Goal: Find contact information: Find contact information

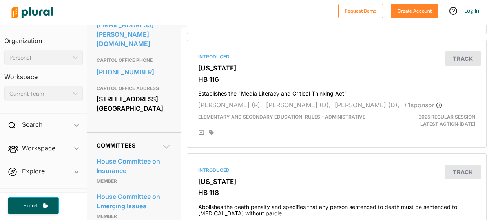
scroll to position [275, 1]
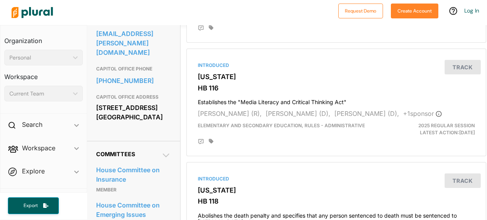
click at [112, 123] on div "[STREET_ADDRESS] [GEOGRAPHIC_DATA]" at bounding box center [133, 112] width 75 height 21
drag, startPoint x: 115, startPoint y: 131, endPoint x: 96, endPoint y: 112, distance: 27.7
click at [96, 112] on div "[STREET_ADDRESS] [GEOGRAPHIC_DATA]" at bounding box center [133, 112] width 75 height 21
copy div "[STREET_ADDRESS] [GEOGRAPHIC_DATA]"
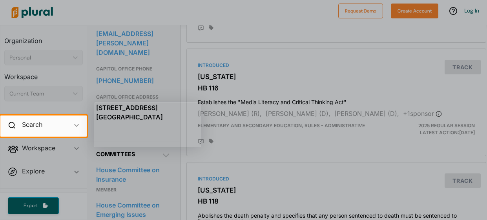
click at [117, 77] on div at bounding box center [243, 58] width 487 height 116
click at [154, 87] on div at bounding box center [243, 58] width 487 height 116
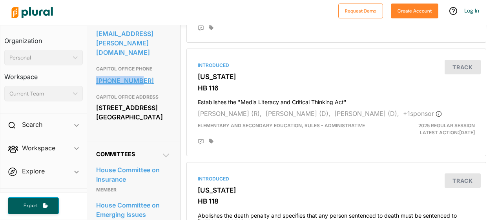
drag, startPoint x: 93, startPoint y: 84, endPoint x: 132, endPoint y: 87, distance: 39.7
click at [132, 87] on div "Contact Info EMAIL [EMAIL_ADDRESS][PERSON_NAME][DOMAIN_NAME] CAPITOL OFFICE PHO…" at bounding box center [133, 68] width 93 height 147
click at [118, 123] on div "[STREET_ADDRESS] [GEOGRAPHIC_DATA]" at bounding box center [133, 112] width 75 height 21
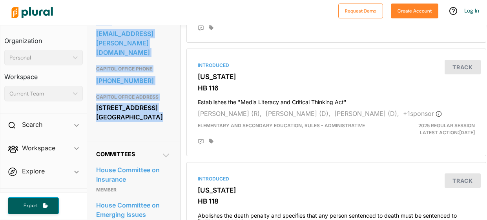
drag, startPoint x: 118, startPoint y: 135, endPoint x: 97, endPoint y: 36, distance: 101.4
click at [97, 36] on div "EMAIL [EMAIL_ADDRESS][PERSON_NAME][DOMAIN_NAME] CAPITOL OFFICE PHONE [PHONE_NUM…" at bounding box center [133, 71] width 75 height 121
copy div "EMAIL [EMAIL_ADDRESS][PERSON_NAME][DOMAIN_NAME] CAPITOL OFFICE PHONE [PHONE_NUM…"
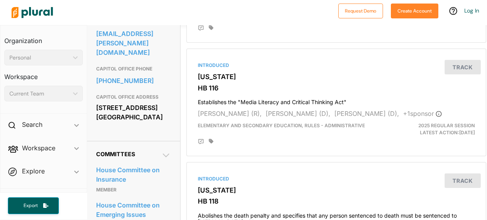
click at [165, 160] on icon at bounding box center [165, 155] width 9 height 9
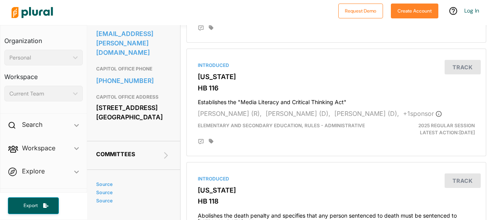
click at [165, 160] on icon at bounding box center [165, 155] width 9 height 9
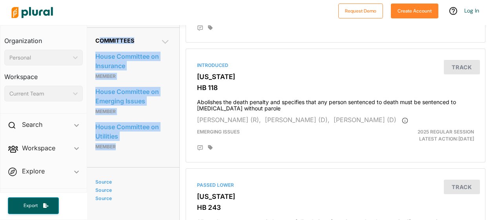
scroll to position [387, 2]
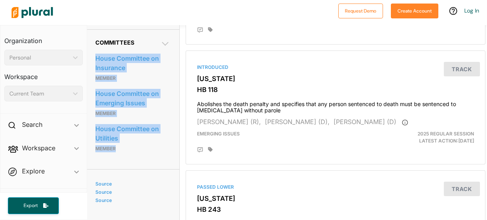
drag, startPoint x: 127, startPoint y: 110, endPoint x: 95, endPoint y: 62, distance: 58.1
click at [95, 62] on div "Committees House Committee on Insurance Member House Committee on Emerging Issu…" at bounding box center [132, 99] width 93 height 140
copy div "House Committee on Insurance Member House Committee on Emerging Issues Member H…"
